Goal: Task Accomplishment & Management: Manage account settings

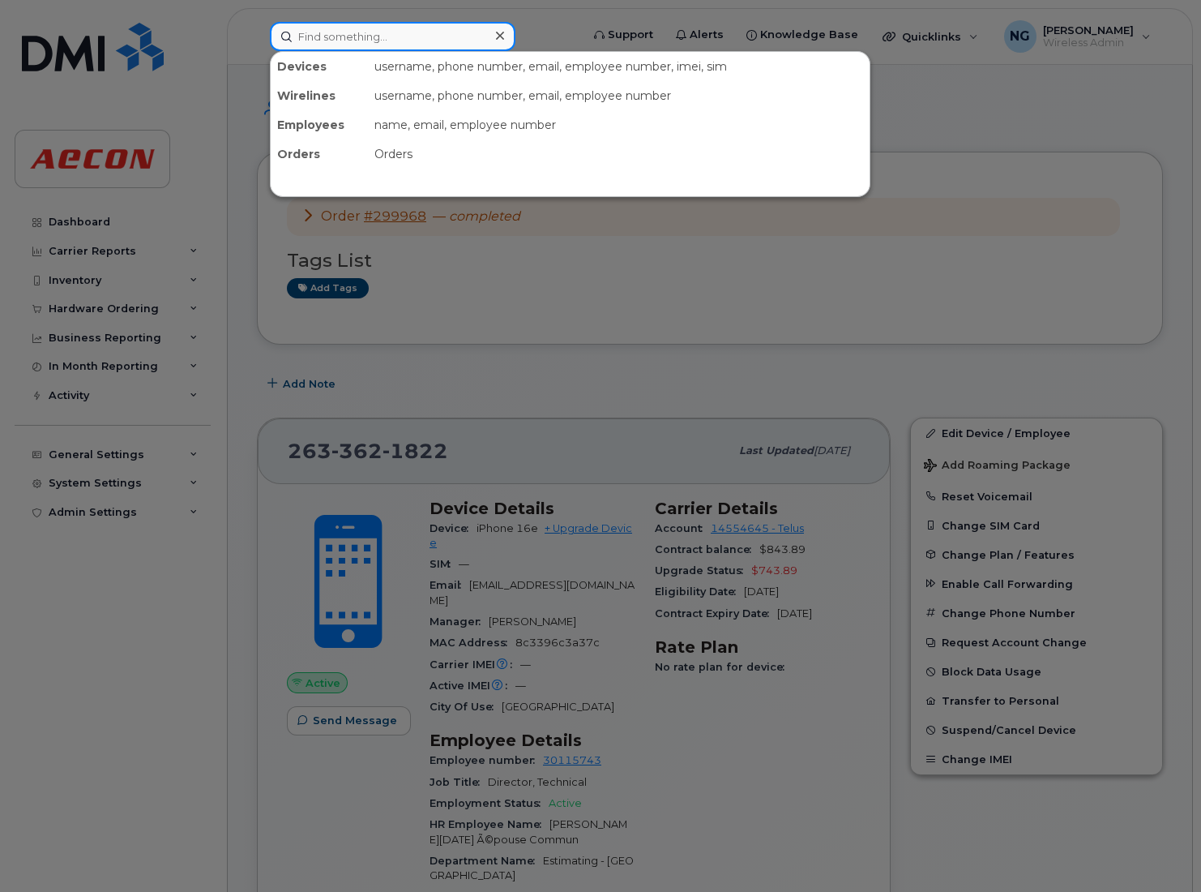
drag, startPoint x: 426, startPoint y: 34, endPoint x: 680, endPoint y: 34, distance: 253.7
click at [430, 33] on input at bounding box center [393, 36] width 246 height 29
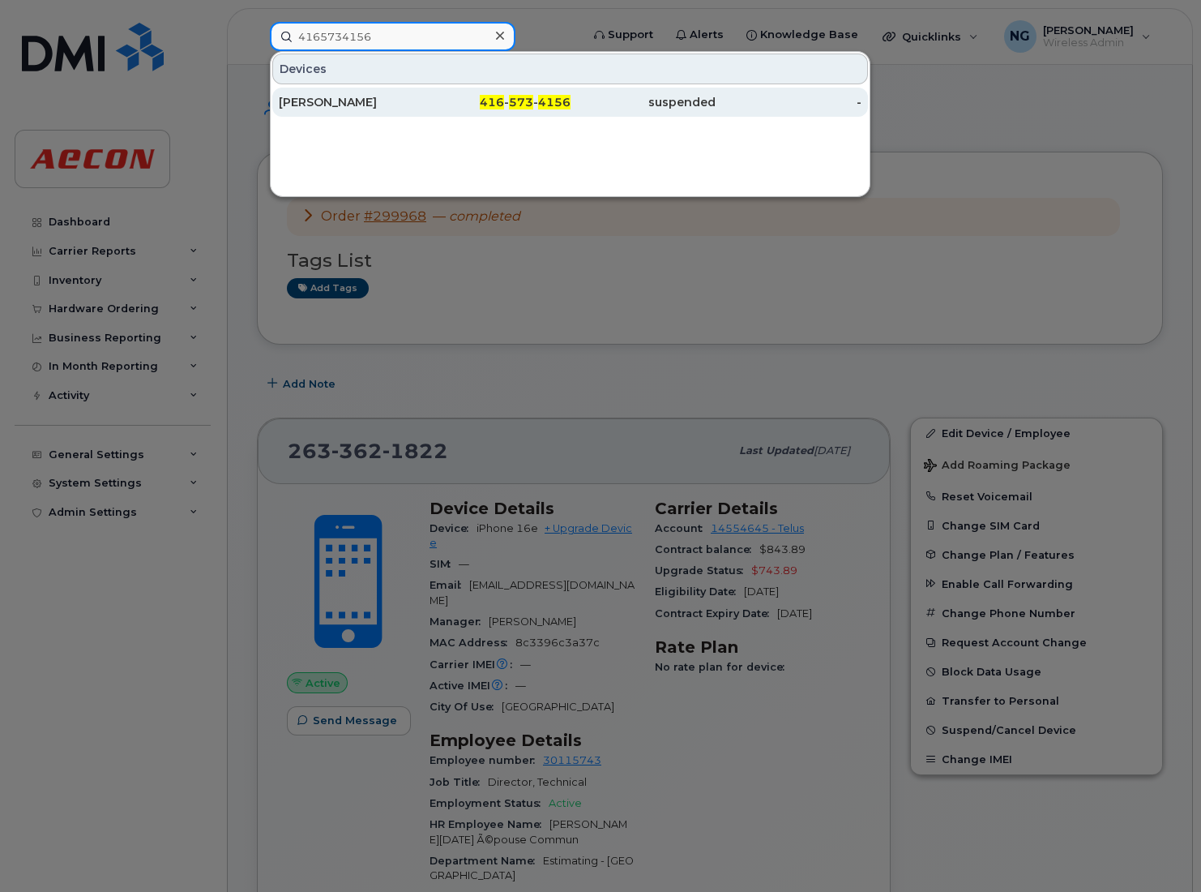
type input "4165734156"
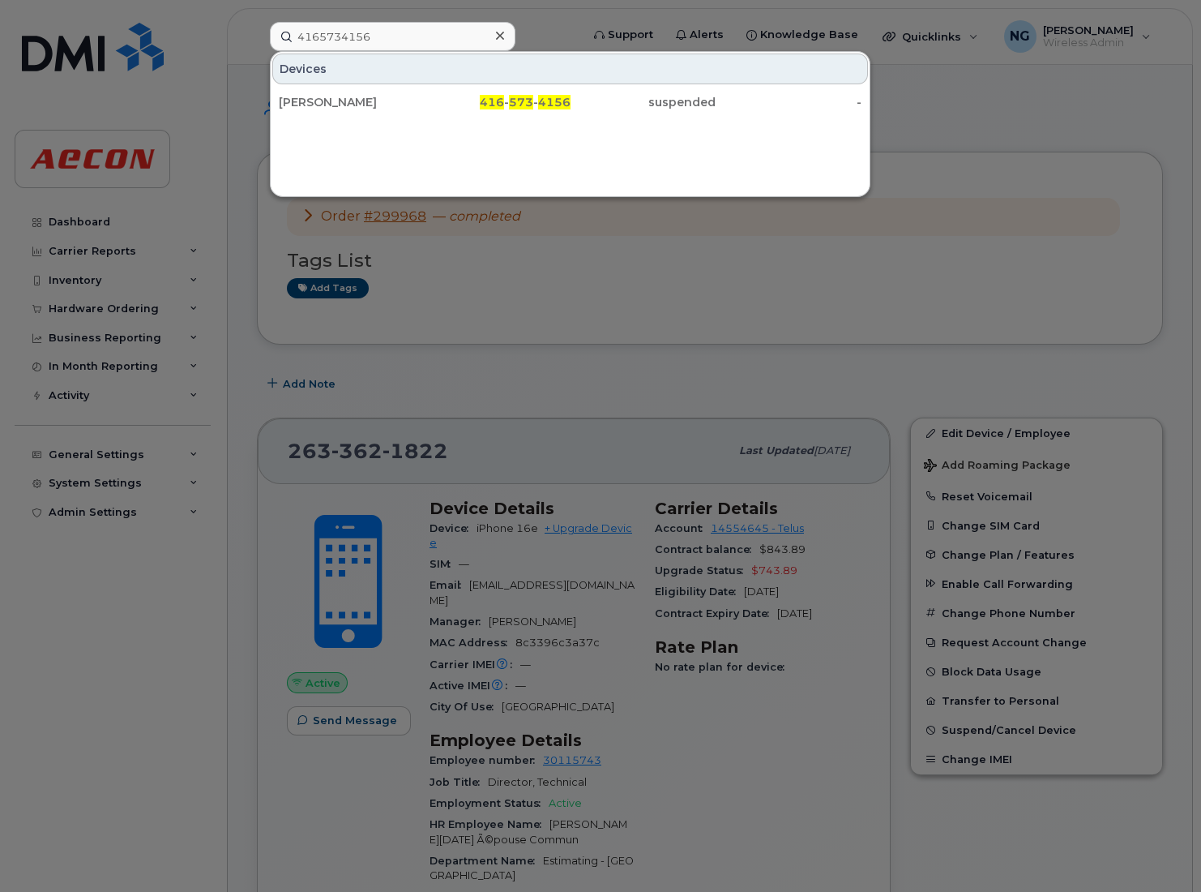
drag, startPoint x: 281, startPoint y: 87, endPoint x: 331, endPoint y: 125, distance: 63.1
click at [281, 88] on link "[PERSON_NAME] 416 - 573 - 4156 suspended -" at bounding box center [570, 102] width 596 height 29
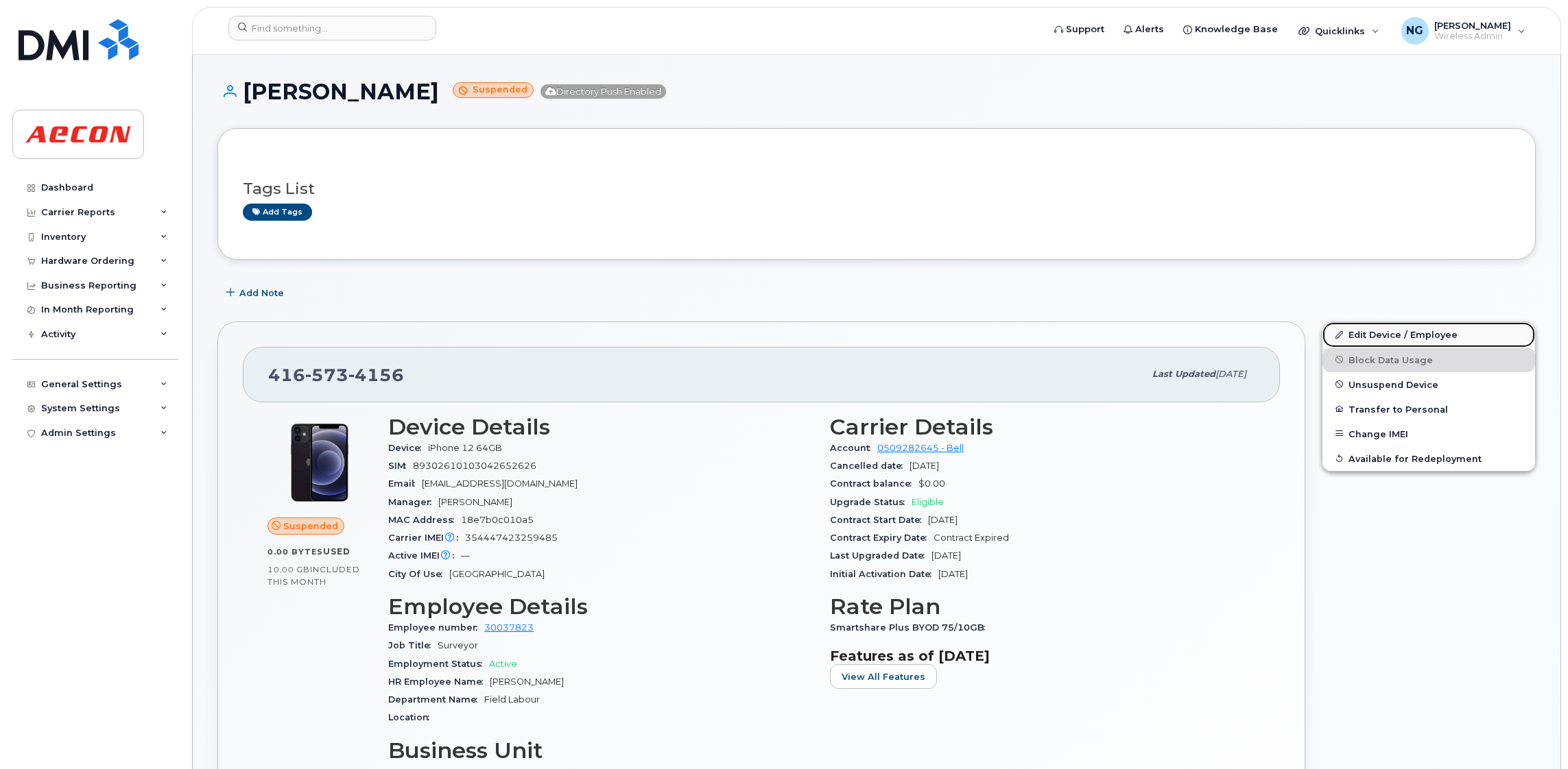
click at [1015, 338] on link "Edit Device / Employee" at bounding box center [1428, 334] width 212 height 25
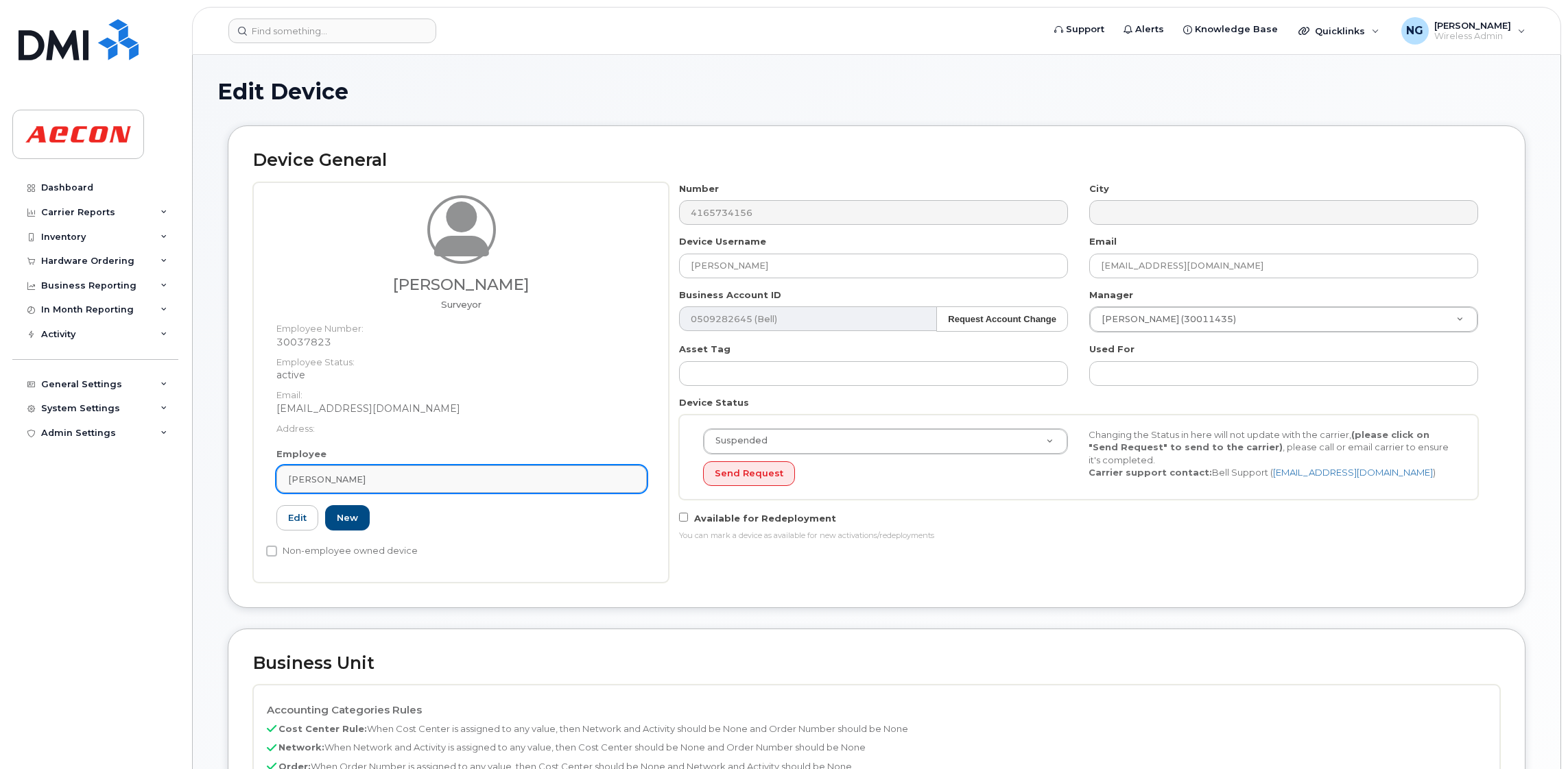
click at [562, 477] on div "[PERSON_NAME]" at bounding box center [461, 479] width 347 height 13
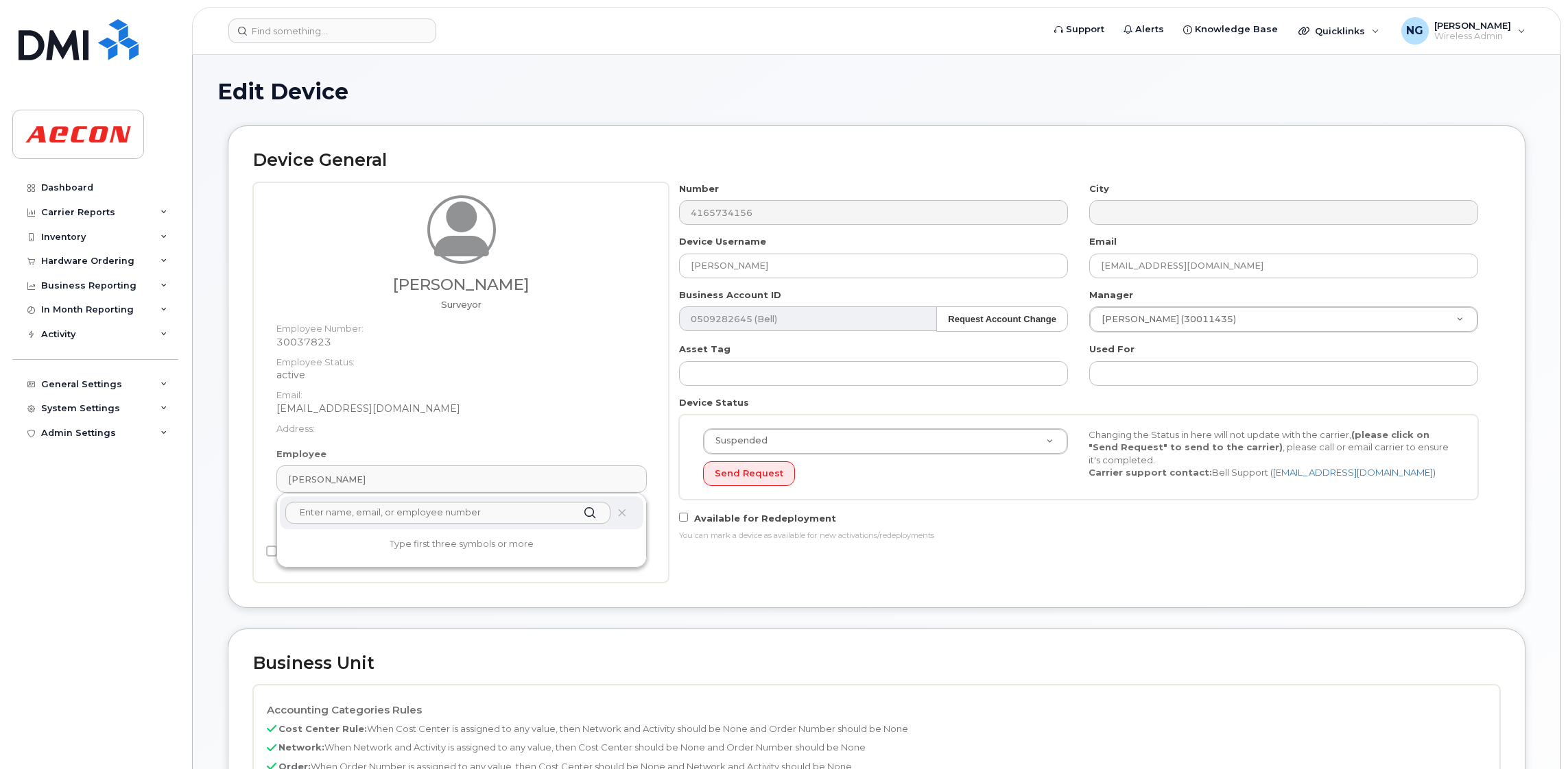
click at [483, 524] on div at bounding box center [462, 513] width 364 height 33
click at [490, 519] on input "text" at bounding box center [448, 513] width 325 height 22
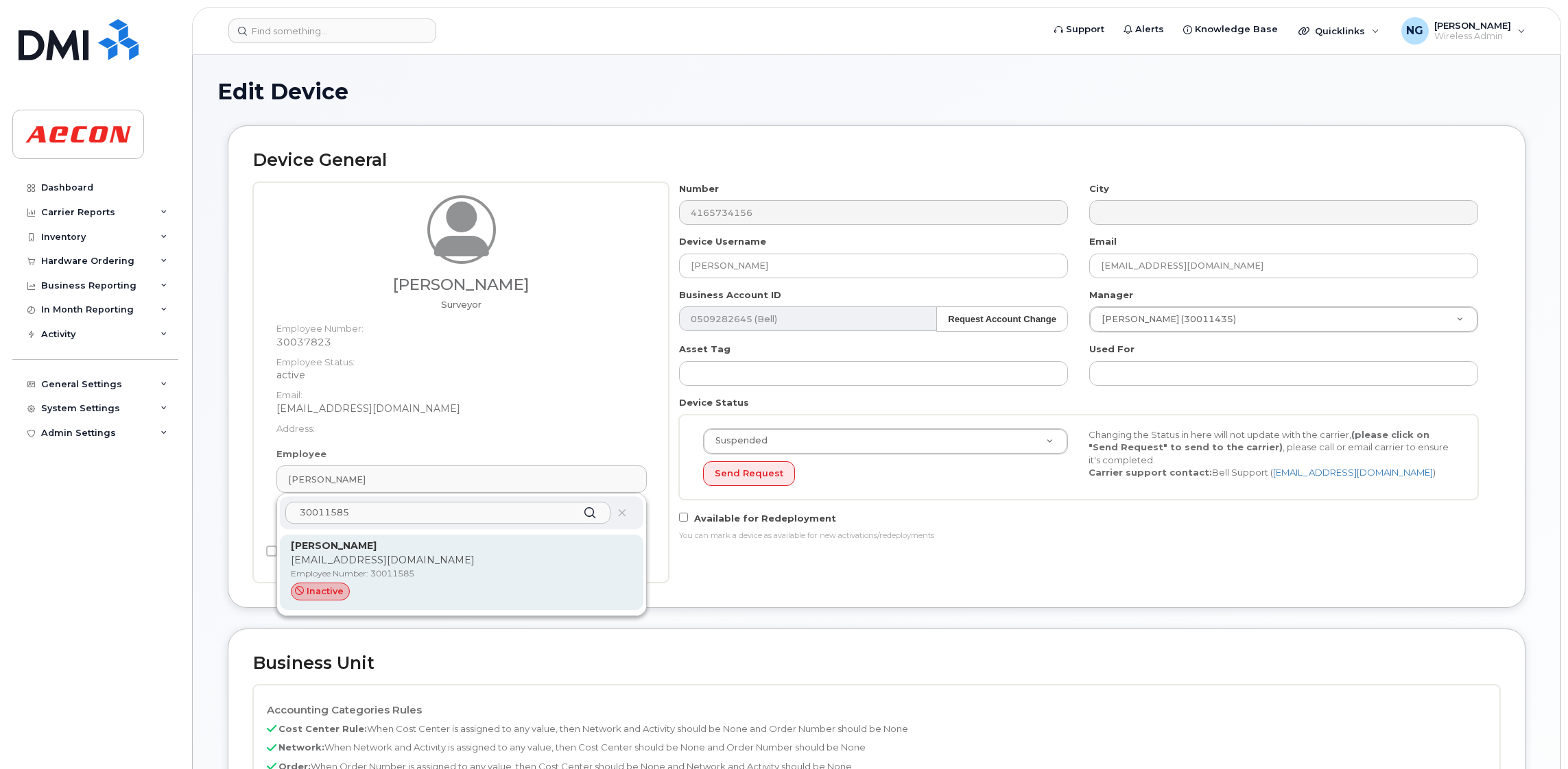
type input "30011585"
click at [515, 573] on p "Employee Number: 30011585" at bounding box center [462, 574] width 342 height 13
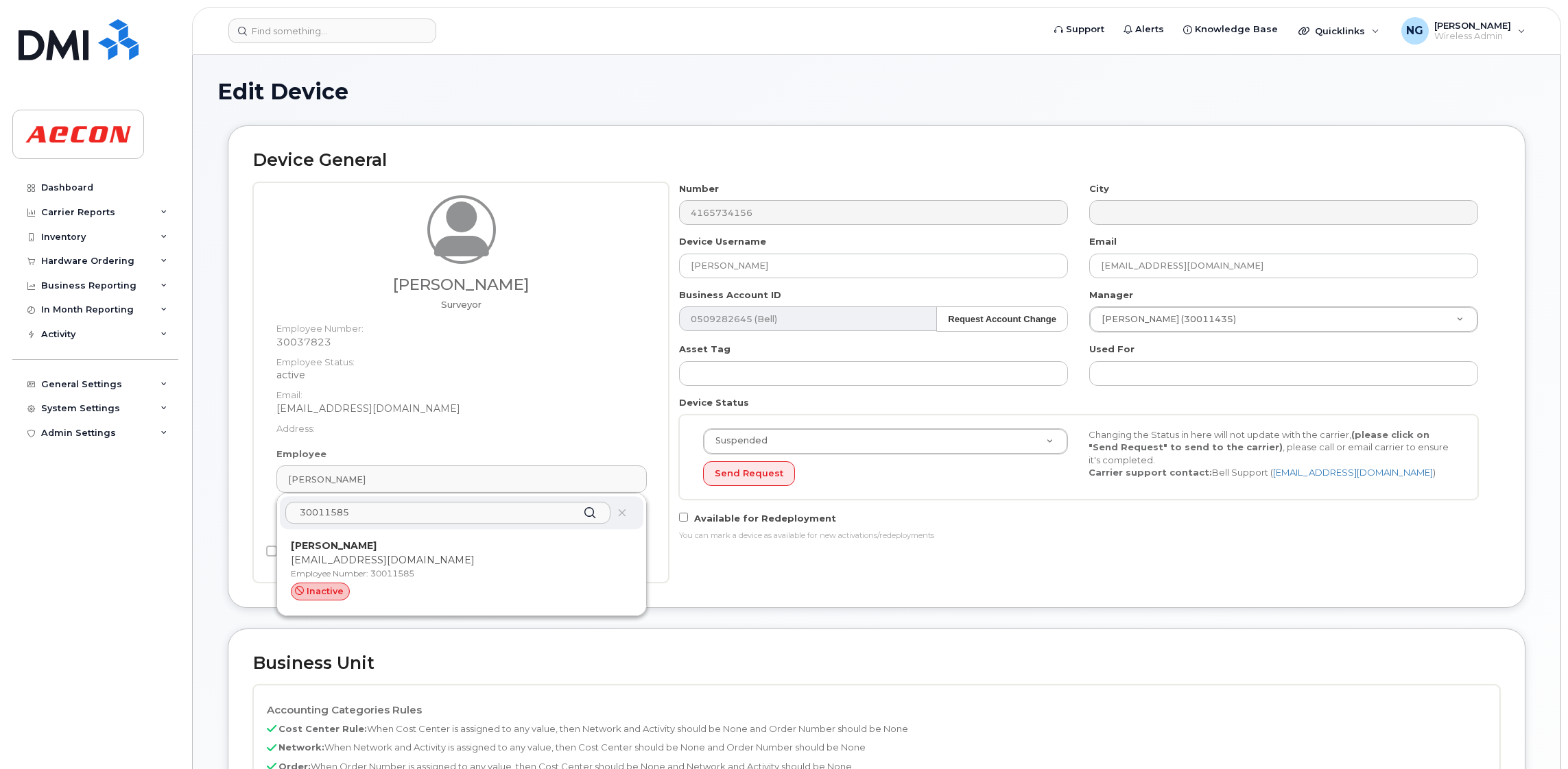
type input "30011585"
type input "Jean-Francois Pilotte"
type input "jpilotte@aecon.com"
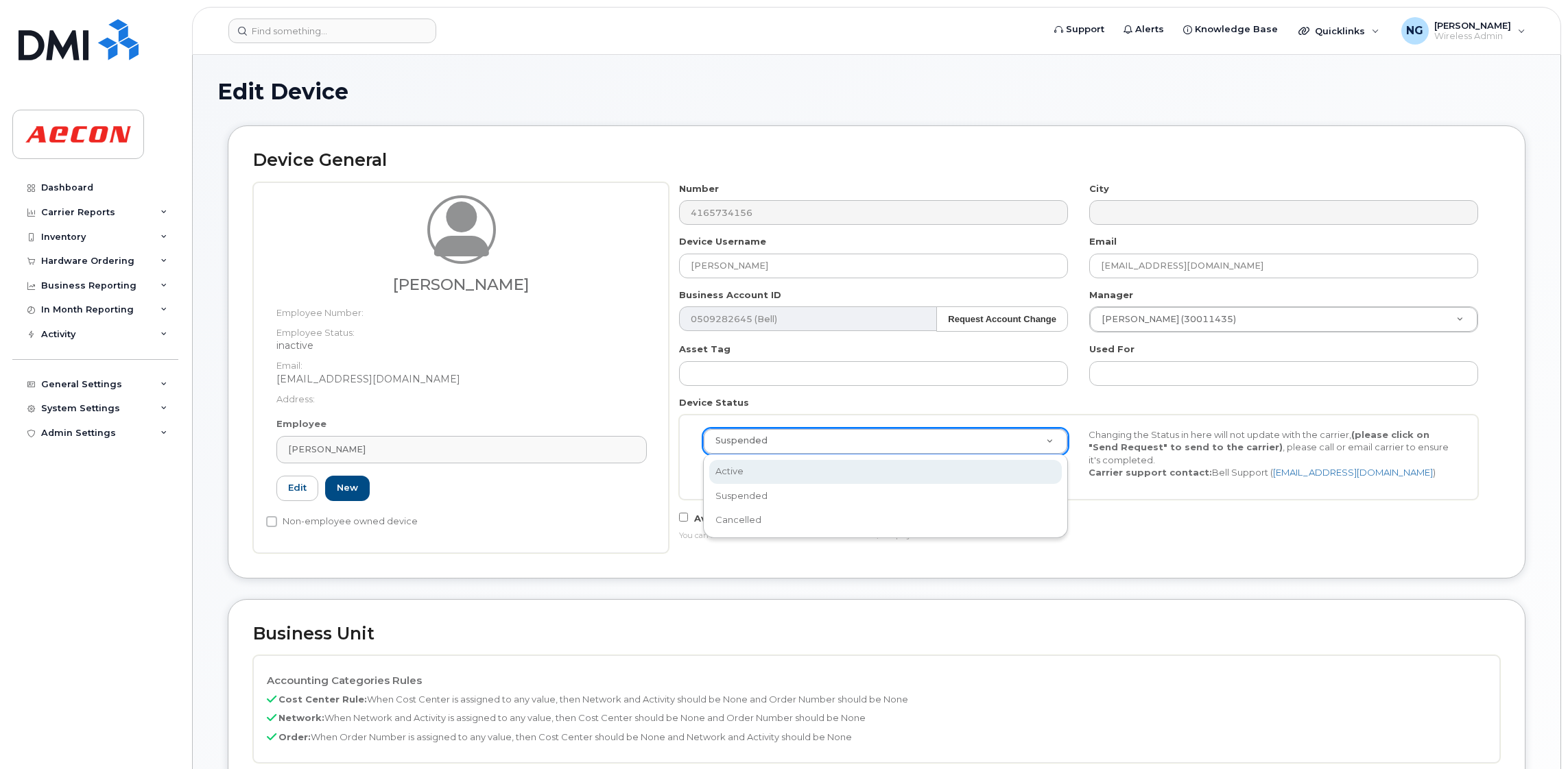
scroll to position [0, 3]
select select "active"
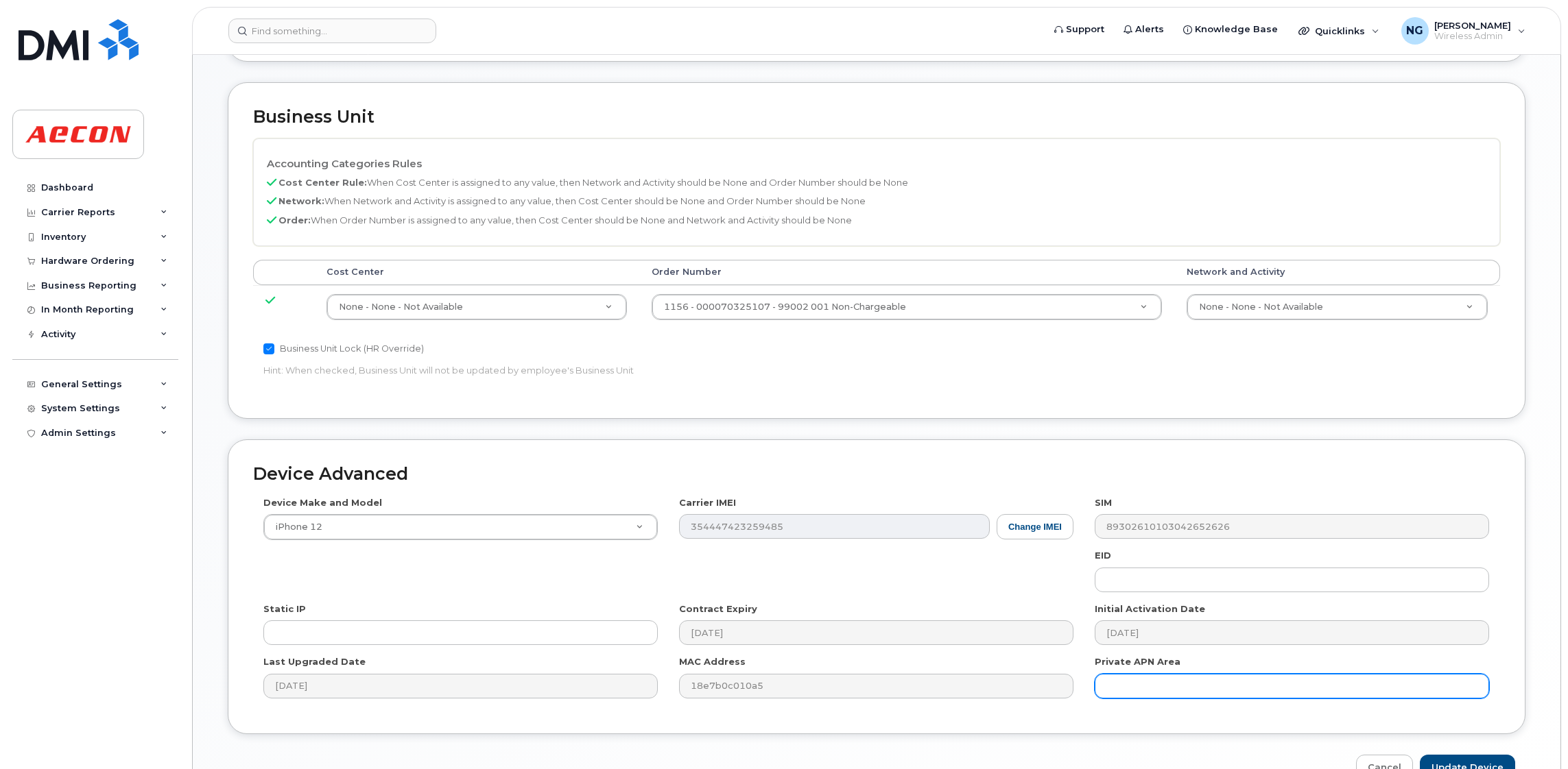
scroll to position [599, 0]
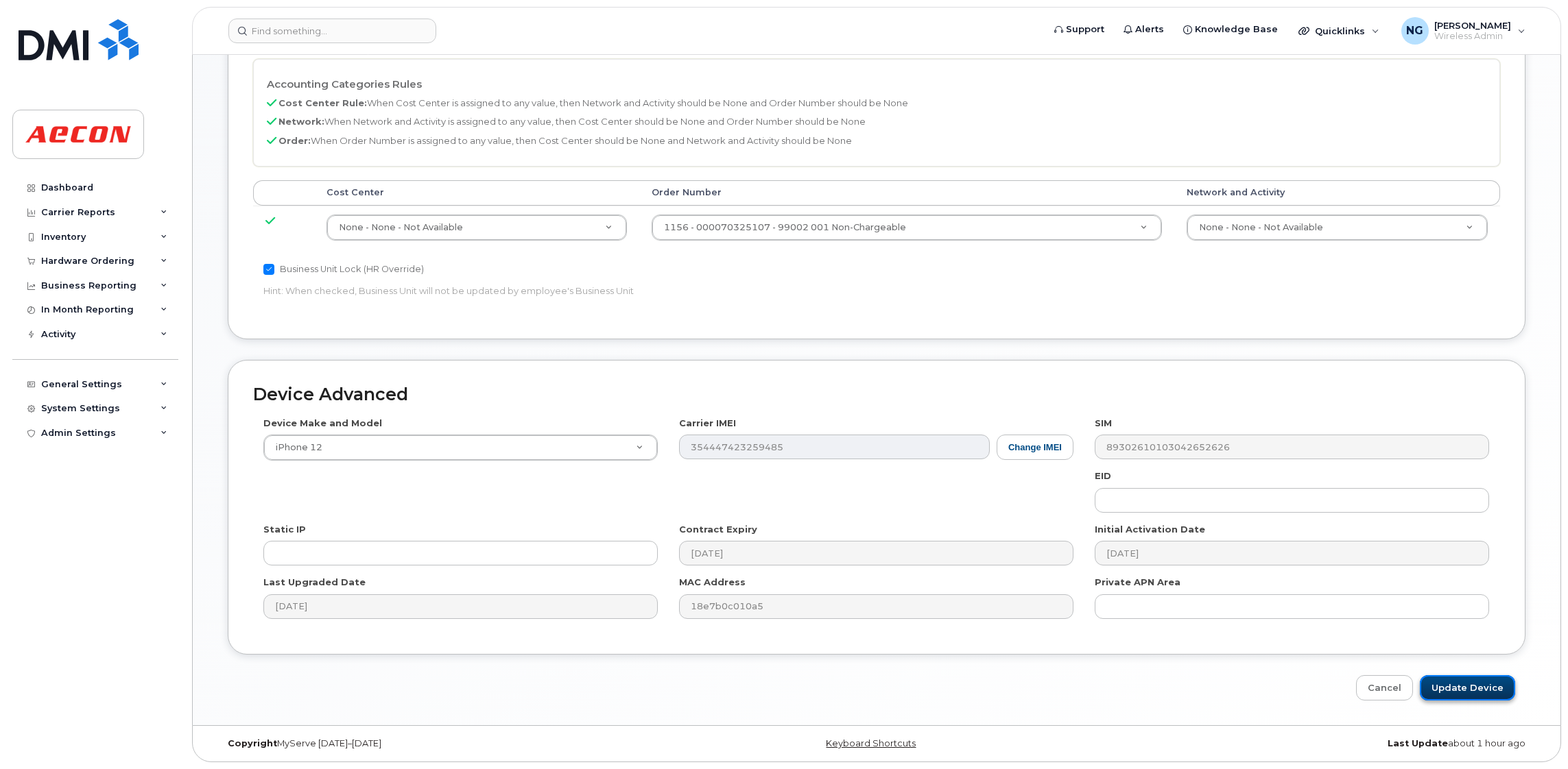
click at [1461, 680] on input "Update Device" at bounding box center [1467, 688] width 96 height 25
type input "Saving..."
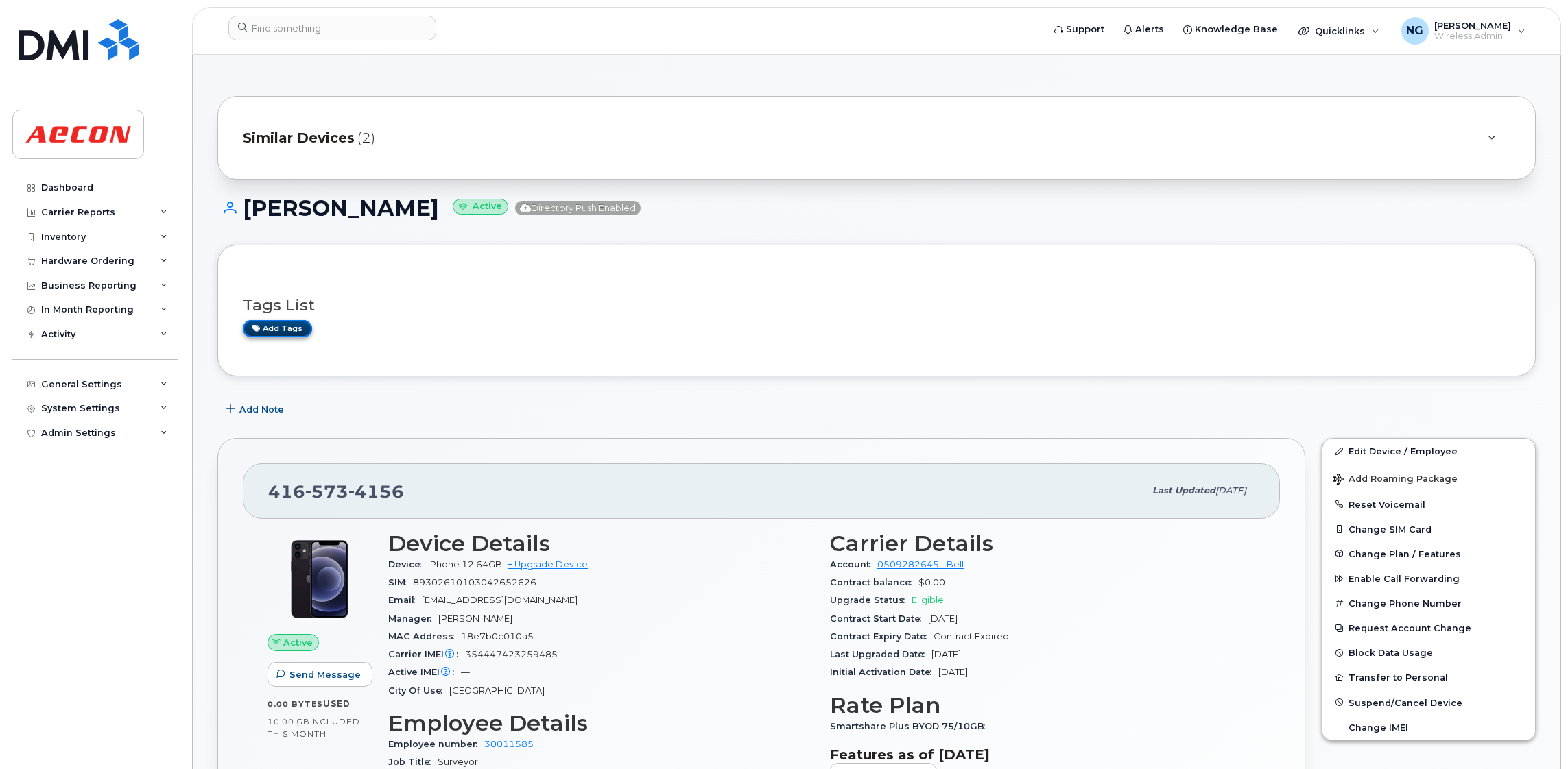
click at [289, 327] on link "Add tags" at bounding box center [278, 328] width 69 height 17
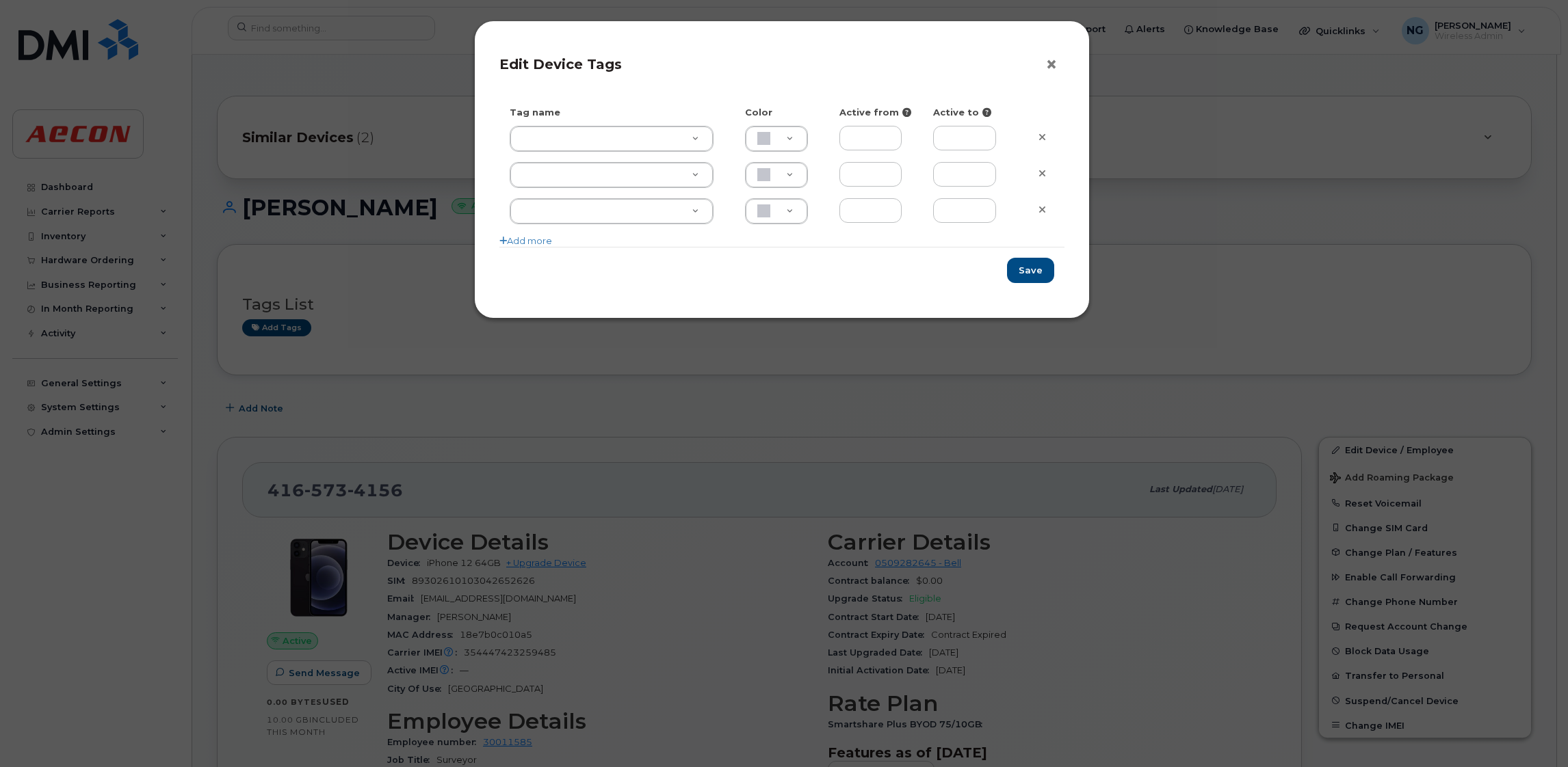
click at [1056, 67] on button "×" at bounding box center [1054, 65] width 19 height 20
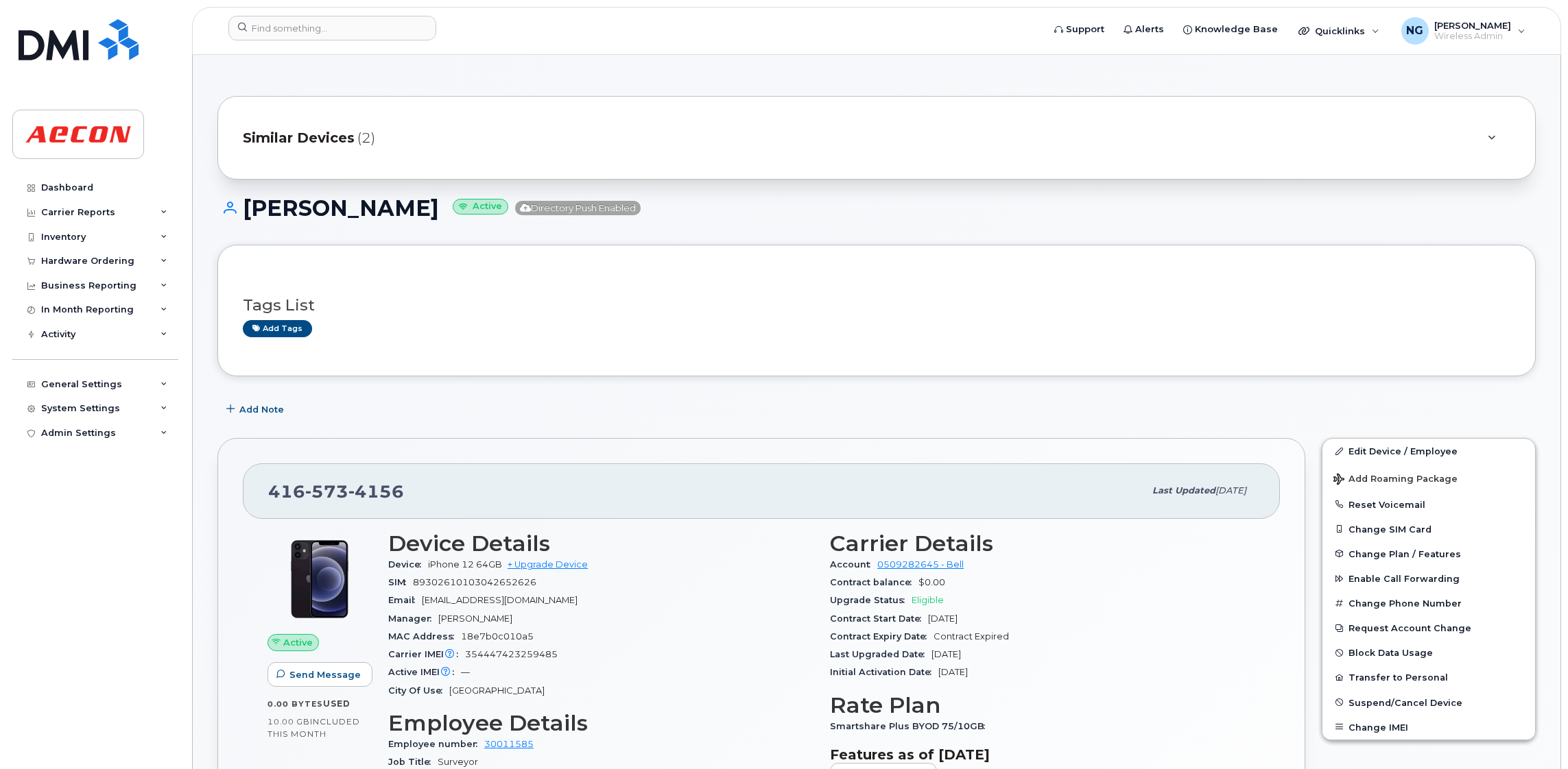
click at [328, 132] on span "Similar Devices" at bounding box center [299, 139] width 112 height 20
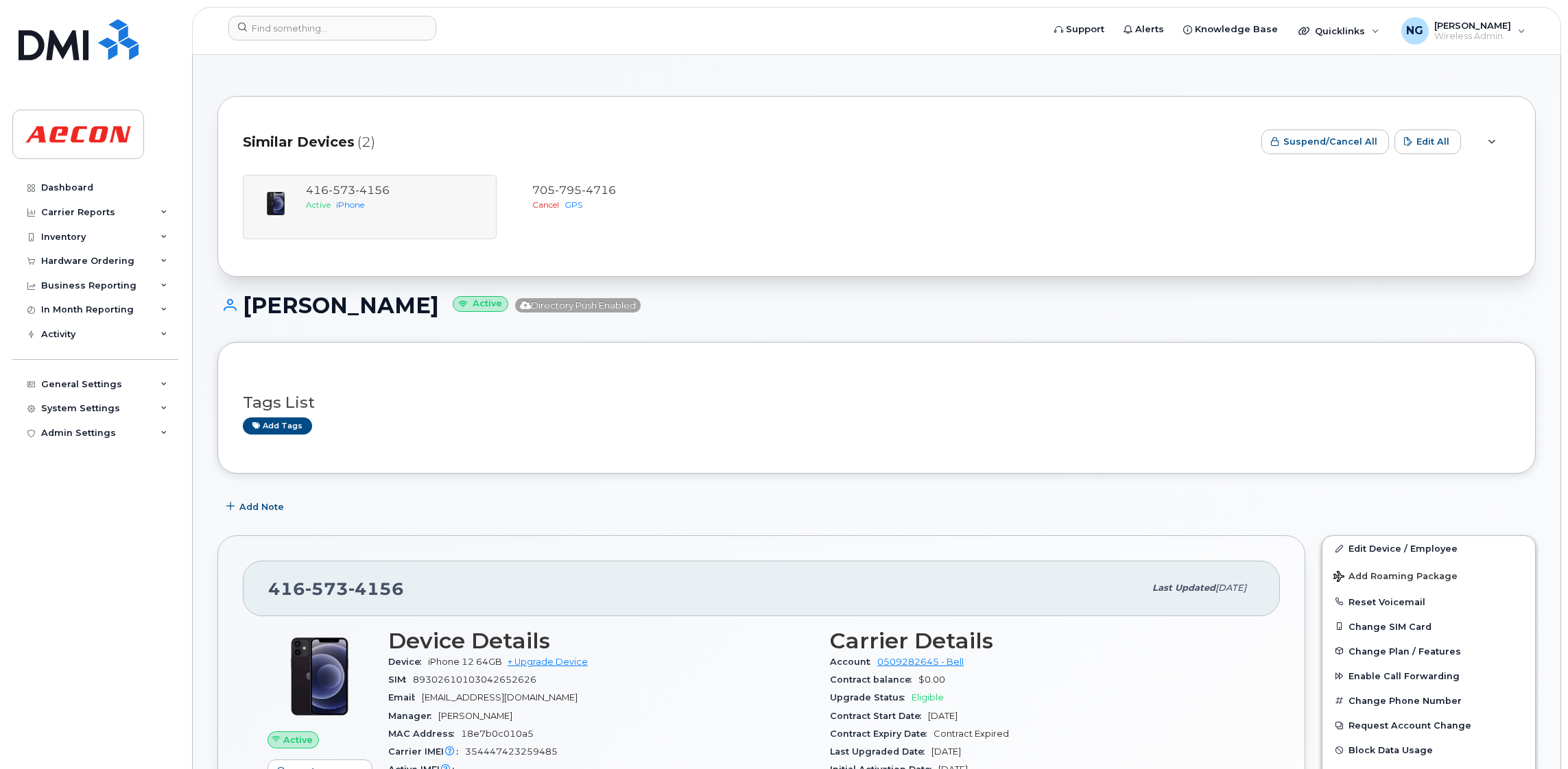
click at [333, 214] on div "416 573 4156 Active iPhone 705 795 4716 Cancel GPS" at bounding box center [877, 207] width 1268 height 64
click at [1496, 135] on div at bounding box center [1490, 141] width 16 height 16
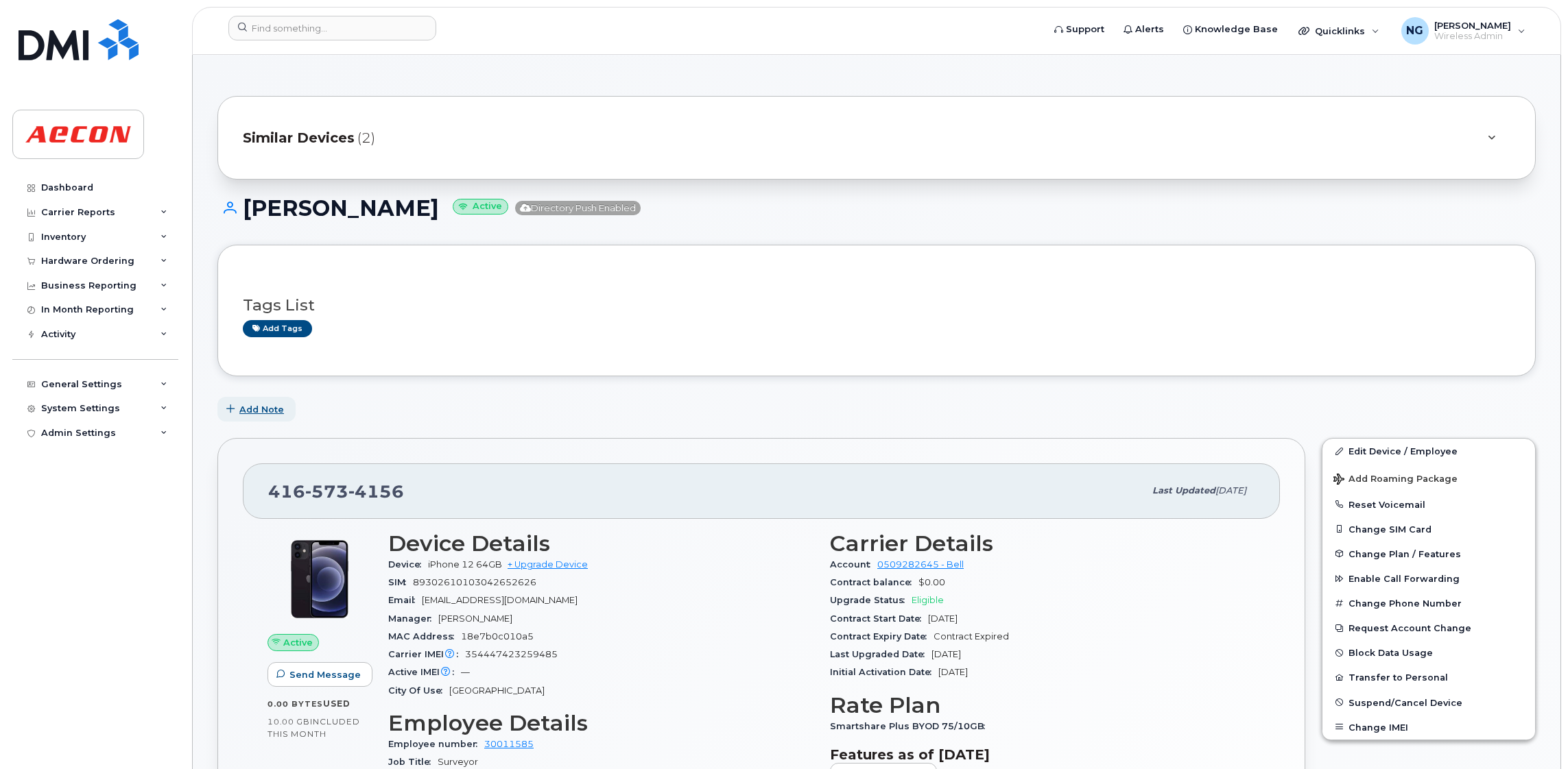
click at [256, 415] on span "Add Note" at bounding box center [261, 409] width 45 height 13
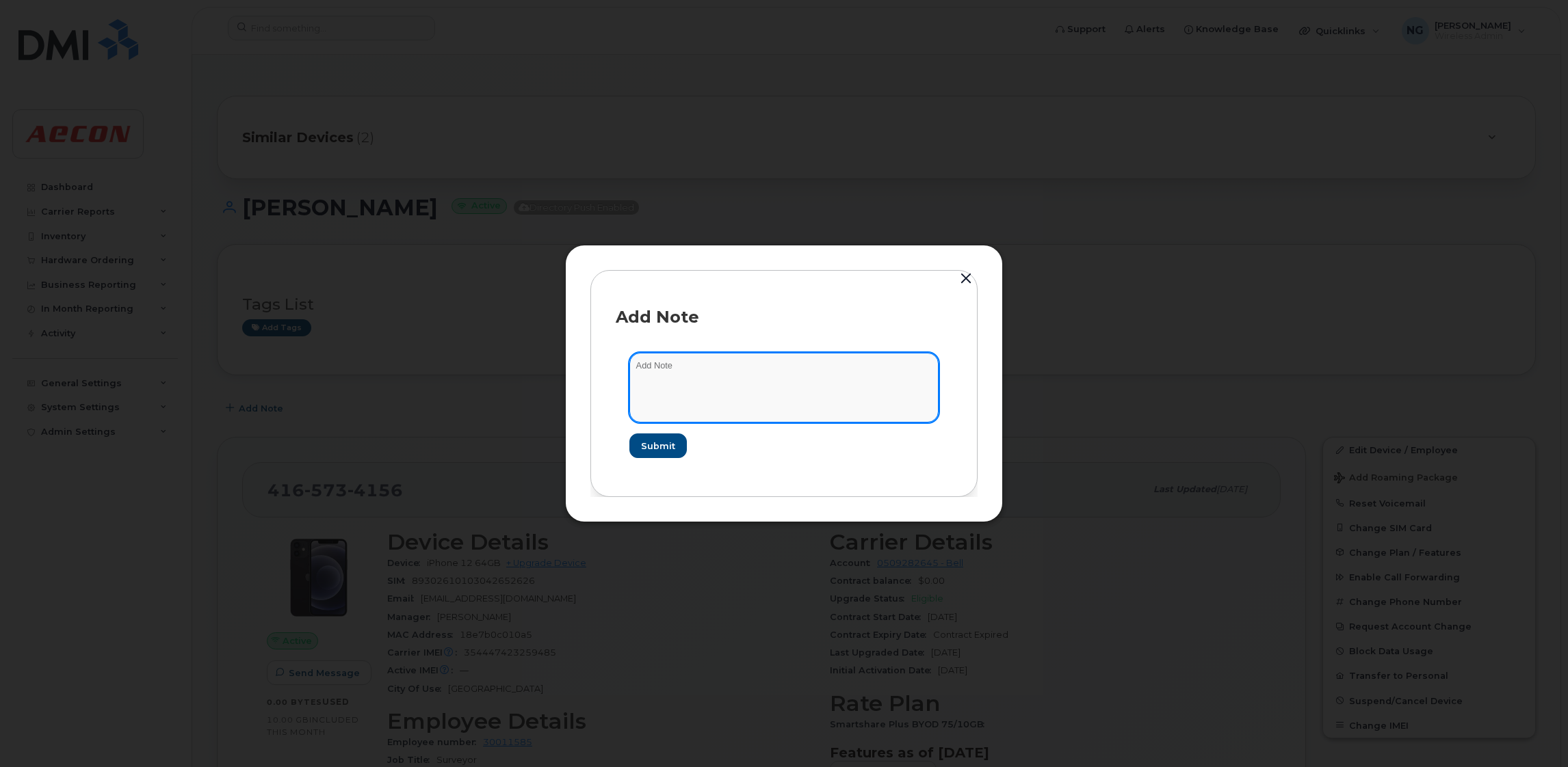
click at [688, 370] on textarea at bounding box center [784, 387] width 309 height 70
click at [848, 379] on textarea "line has been reactivated - Melissa confirmed that" at bounding box center [784, 387] width 309 height 70
click at [905, 377] on textarea "line has been reactivated - Melissa confirmed that Jean -Frandois Pilot has bee…" at bounding box center [784, 387] width 309 height 70
click at [741, 395] on textarea "line has been reactivated - Melissa confirmed that Jean -Frandois Pilot has bee…" at bounding box center [784, 387] width 309 height 70
type textarea "line has been reactivated - Melissa confirmed that Jean -Frandois Pilot has bee…"
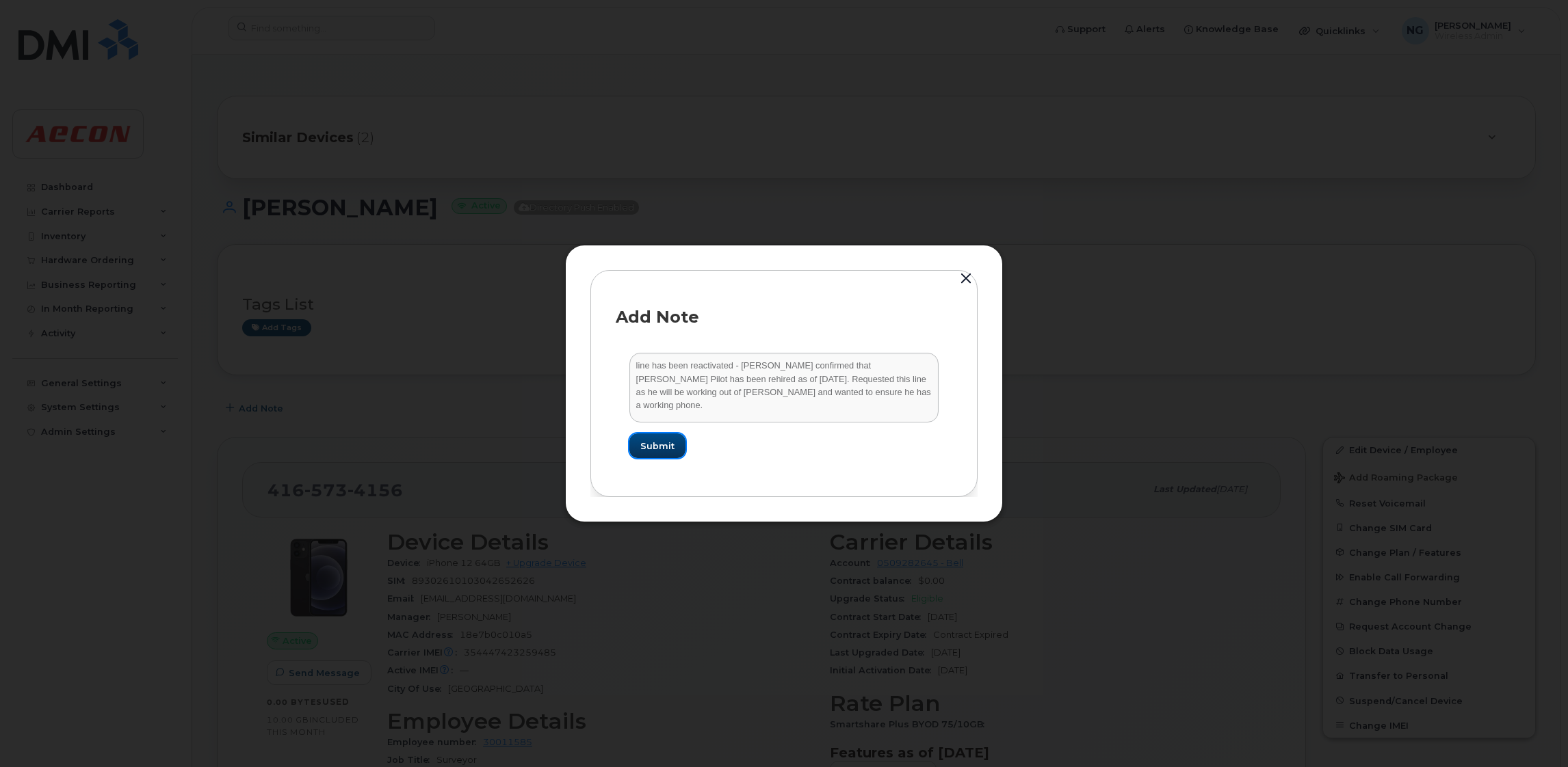
click at [654, 446] on span "Submit" at bounding box center [657, 446] width 35 height 13
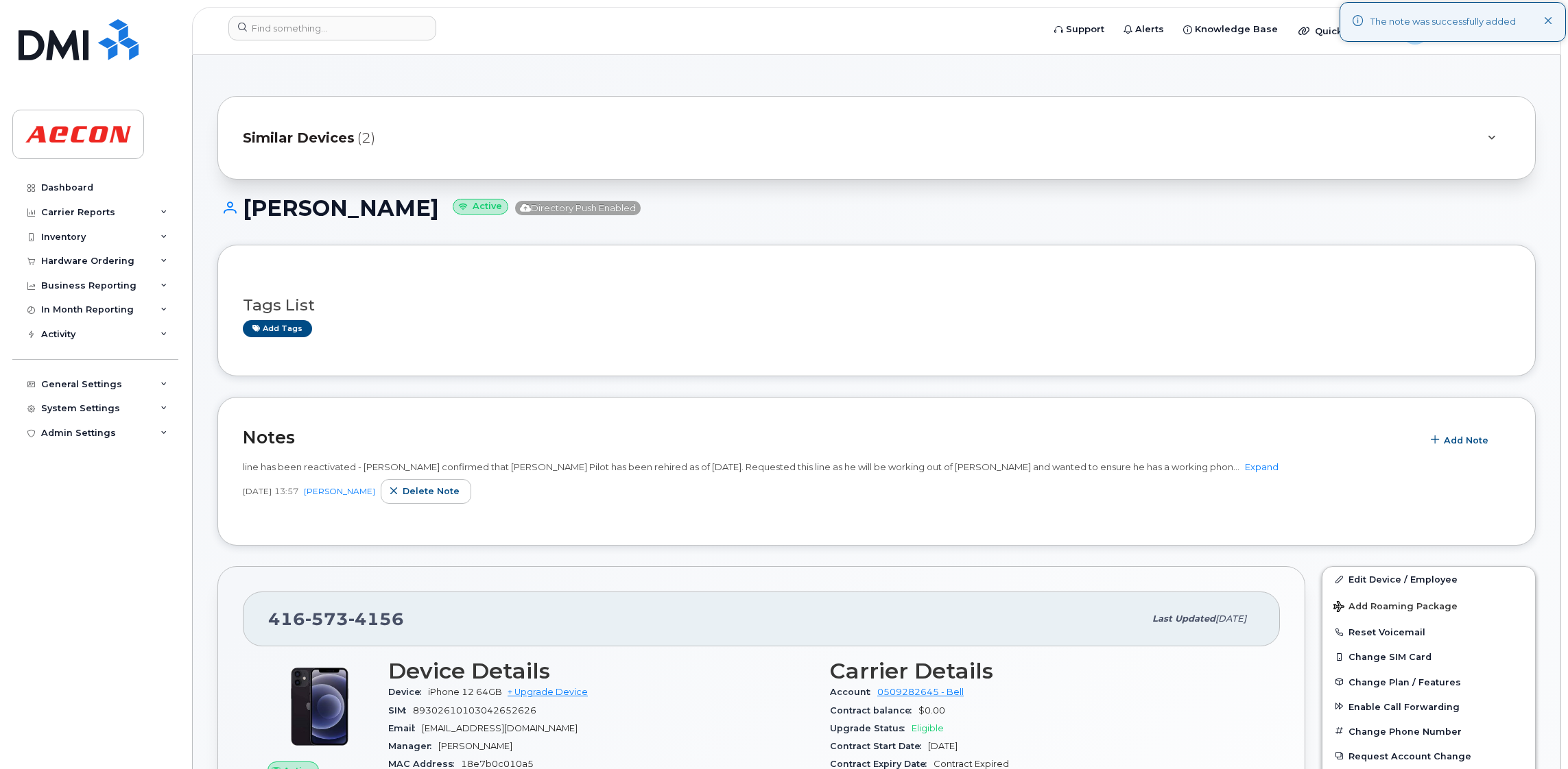
drag, startPoint x: 748, startPoint y: 336, endPoint x: 756, endPoint y: 320, distance: 17.9
click at [748, 337] on div "Add tags" at bounding box center [871, 328] width 1257 height 17
